Goal: Task Accomplishment & Management: Use online tool/utility

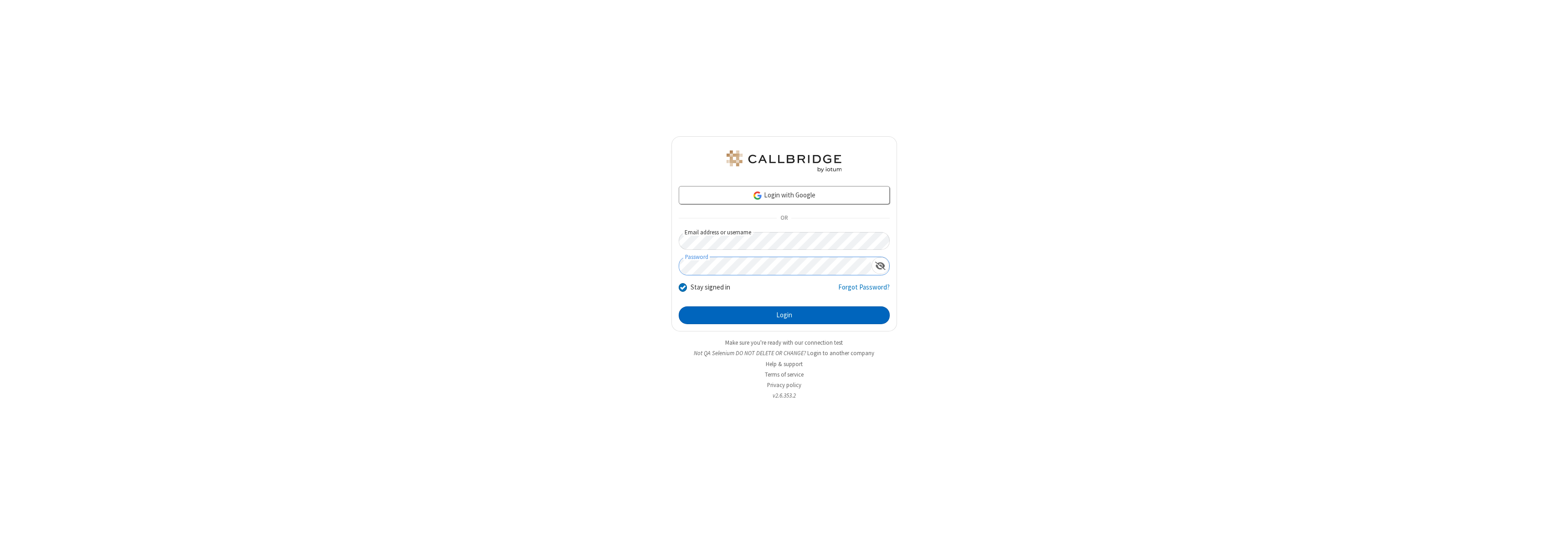
click at [784, 315] on button "Login" at bounding box center [784, 315] width 211 height 18
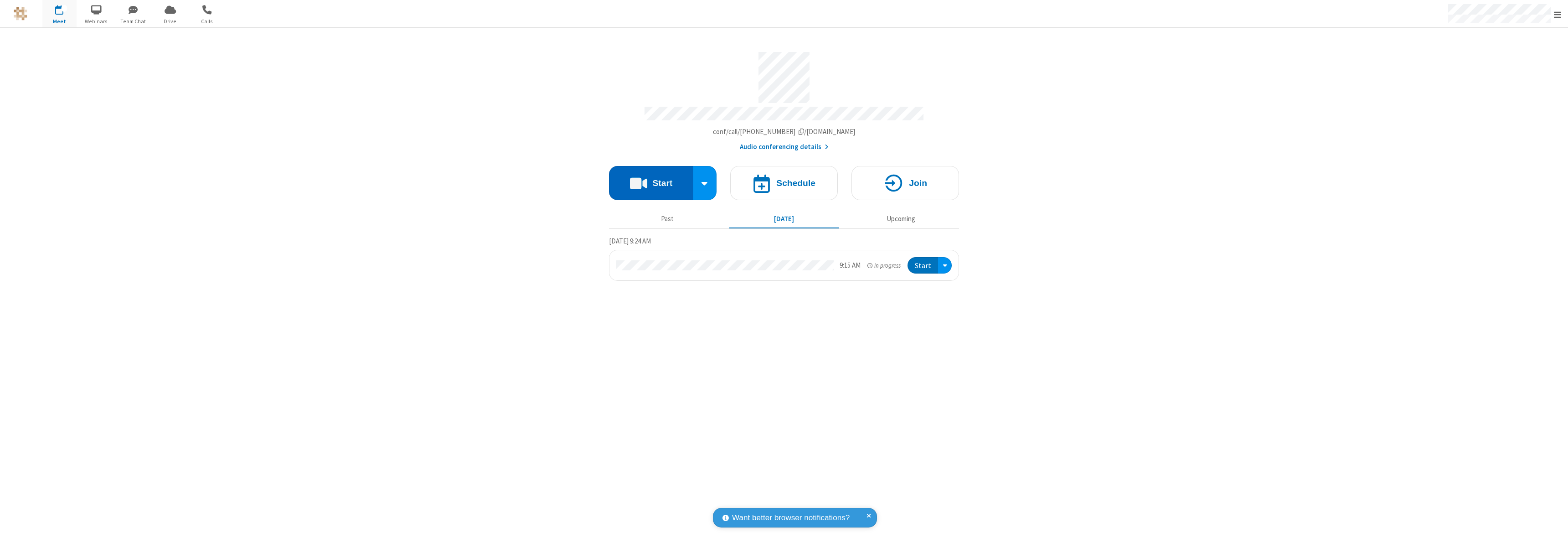
click at [651, 179] on button "Start" at bounding box center [651, 183] width 84 height 34
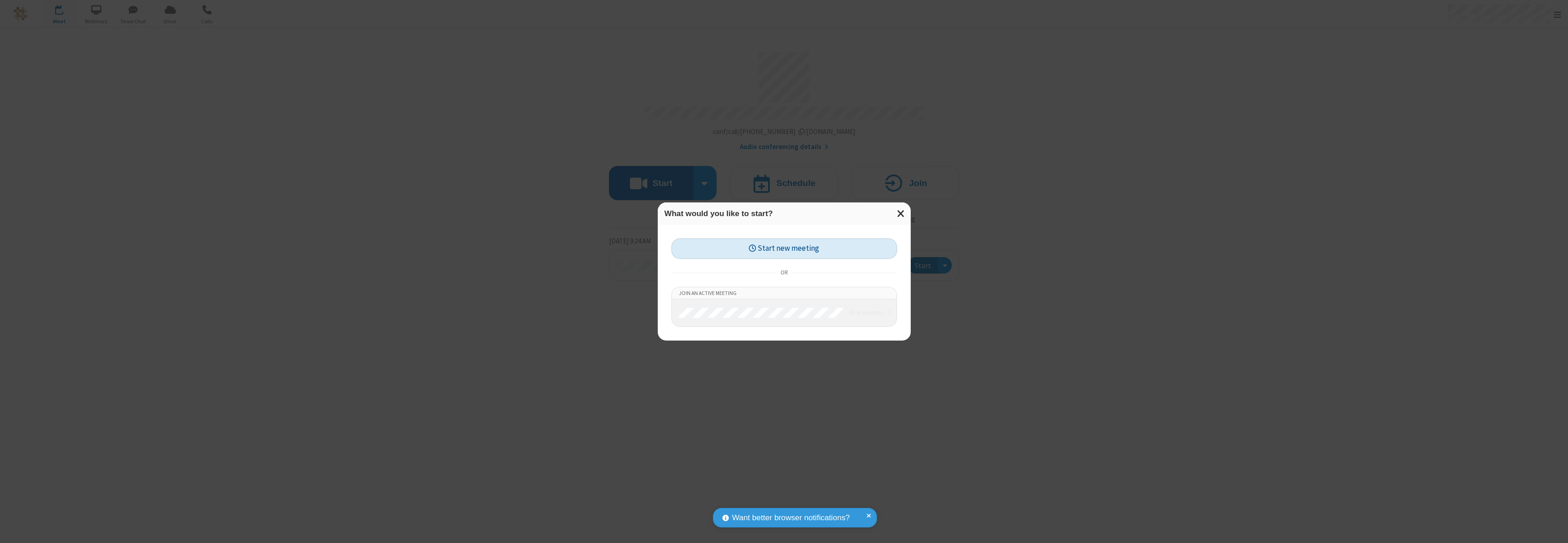
click at [784, 249] on button "Start new meeting" at bounding box center [784, 249] width 226 height 21
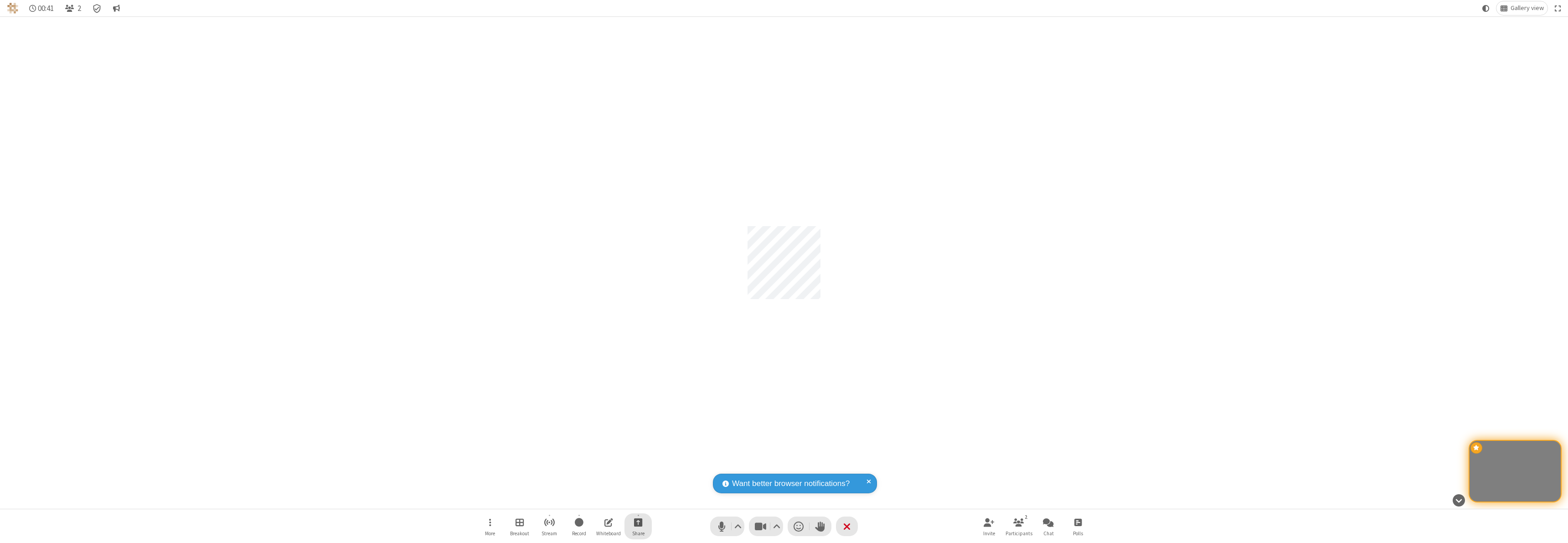
click at [638, 522] on span "Start sharing" at bounding box center [639, 522] width 9 height 11
click at [601, 500] on span "Share my screen" at bounding box center [601, 501] width 11 height 8
